Goal: Transaction & Acquisition: Purchase product/service

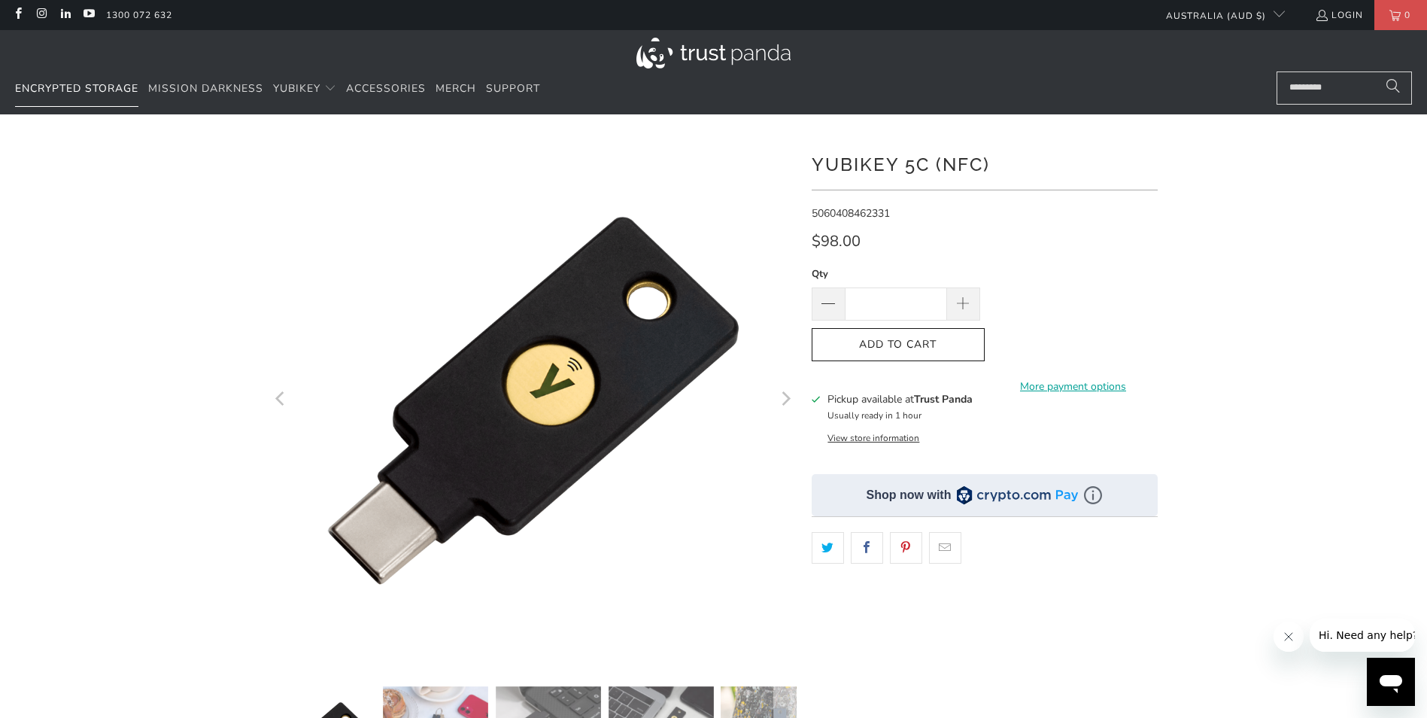
click at [76, 99] on link "Encrypted Storage" at bounding box center [76, 88] width 123 height 35
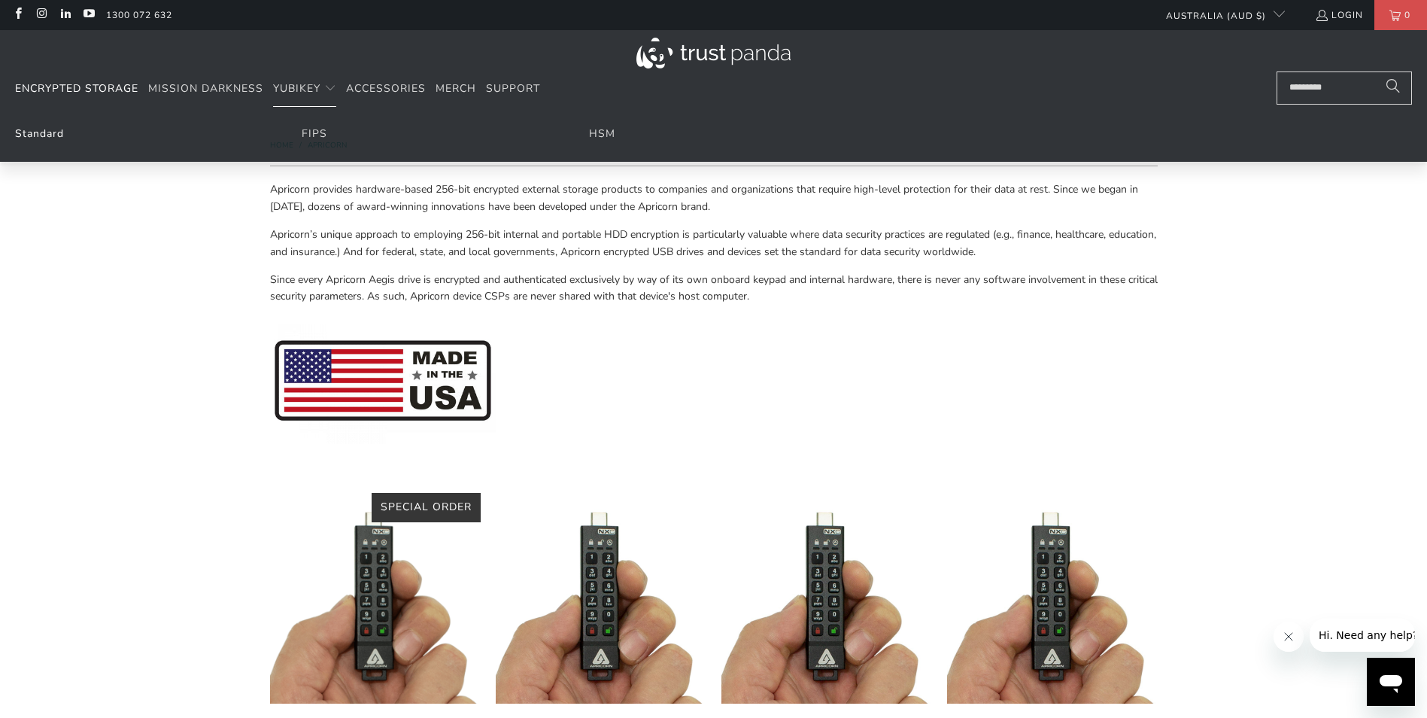
click at [59, 130] on link "Standard" at bounding box center [39, 133] width 49 height 14
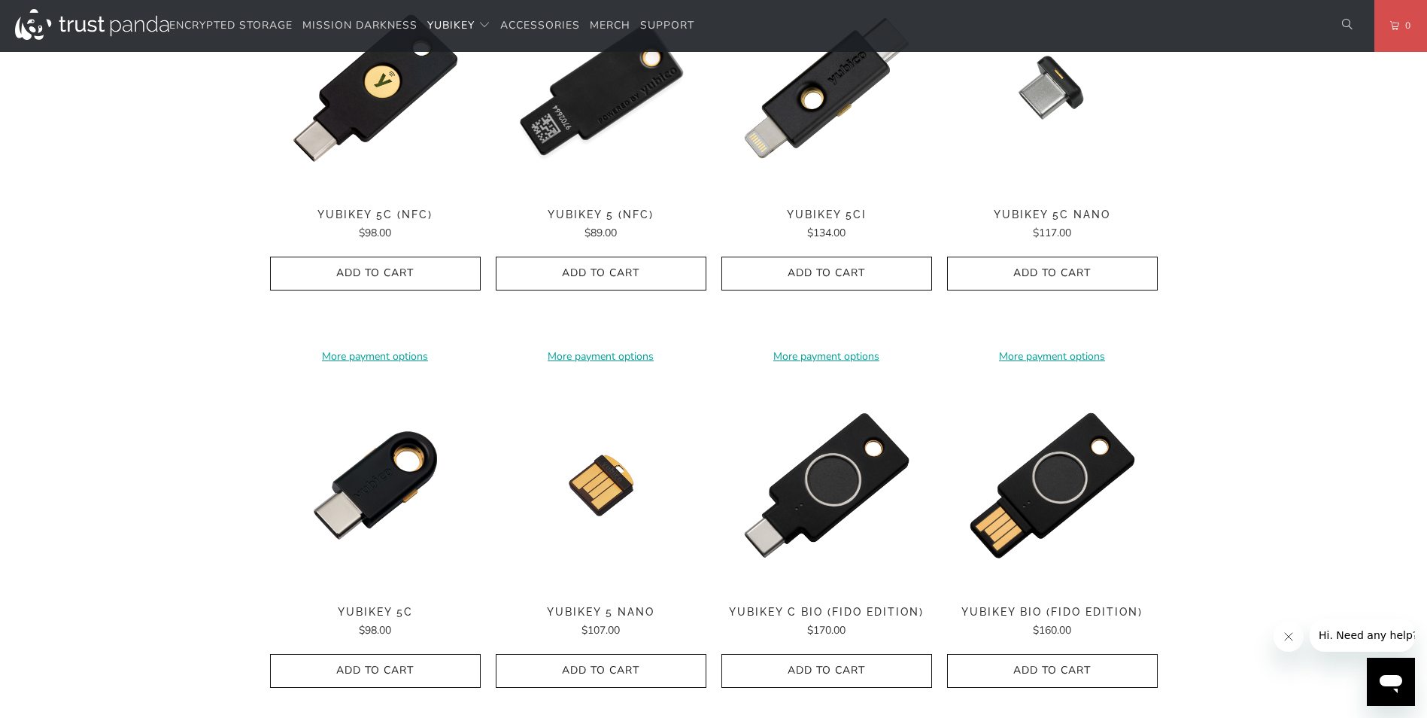
scroll to position [827, 0]
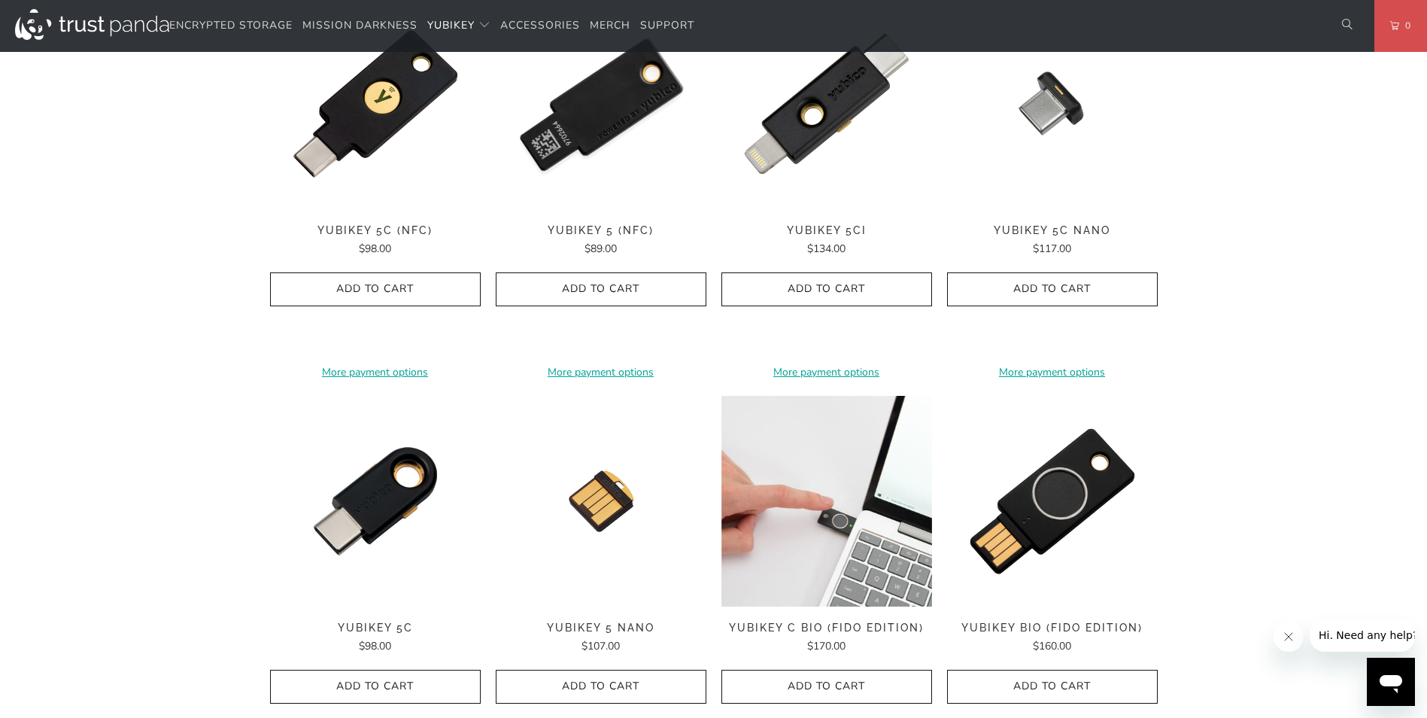
click at [873, 496] on img at bounding box center [826, 501] width 211 height 211
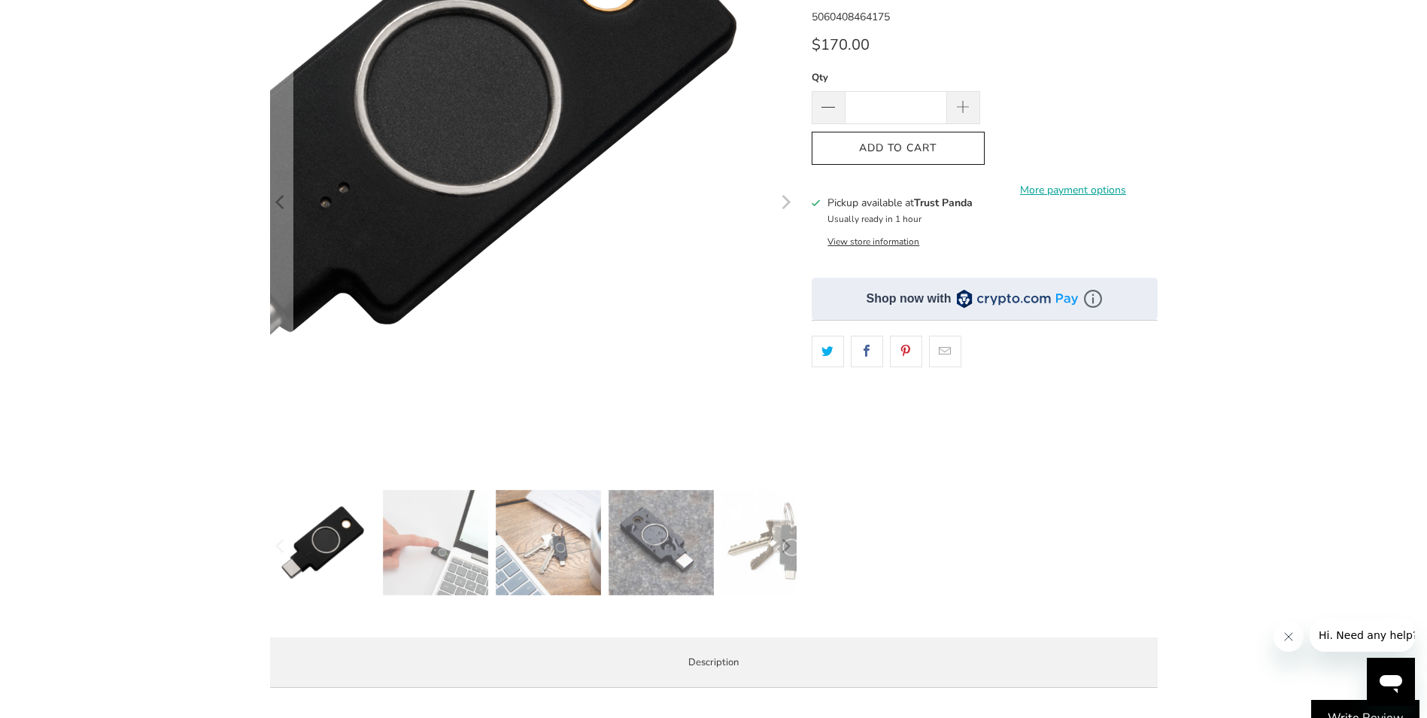
scroll to position [376, 0]
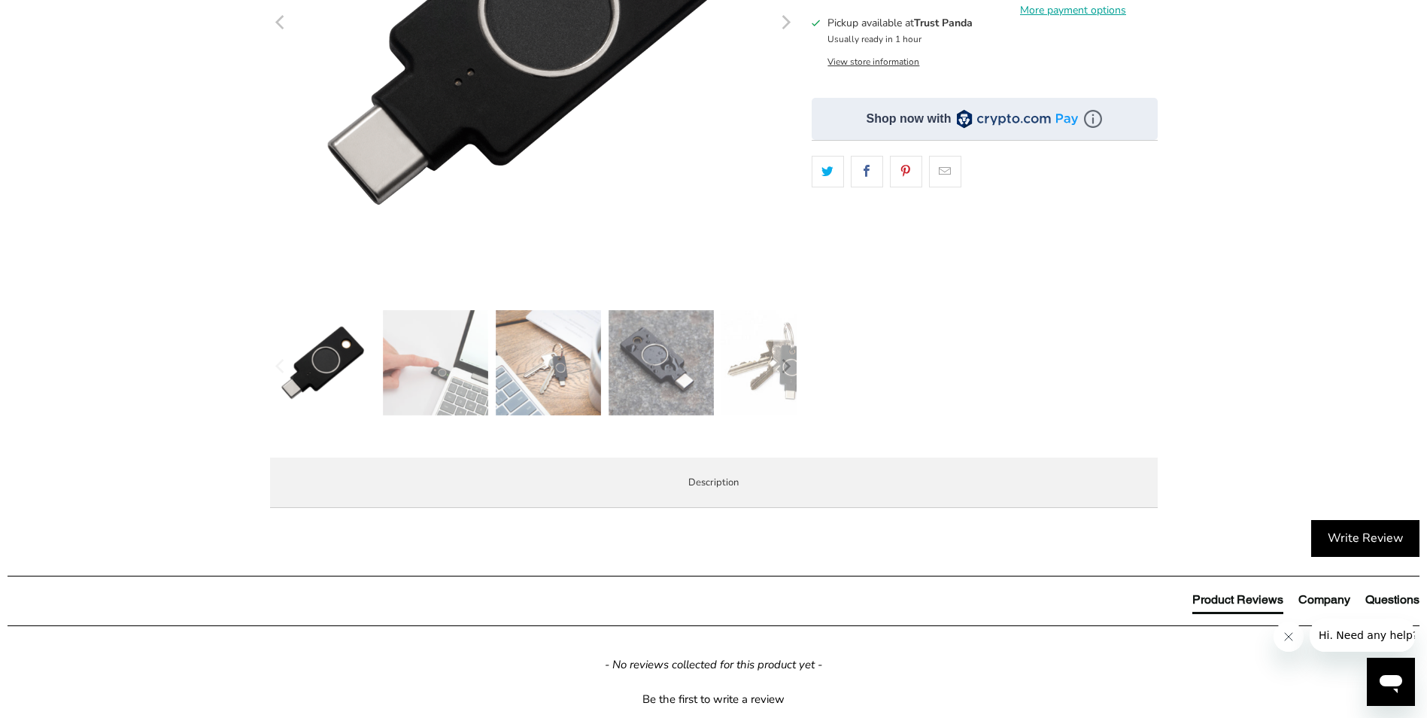
click at [0, 0] on p "YubiKey Bio C supports biometric authentication using fingerprint recognition f…" at bounding box center [0, 0] width 0 height 0
